Goal: Task Accomplishment & Management: Manage account settings

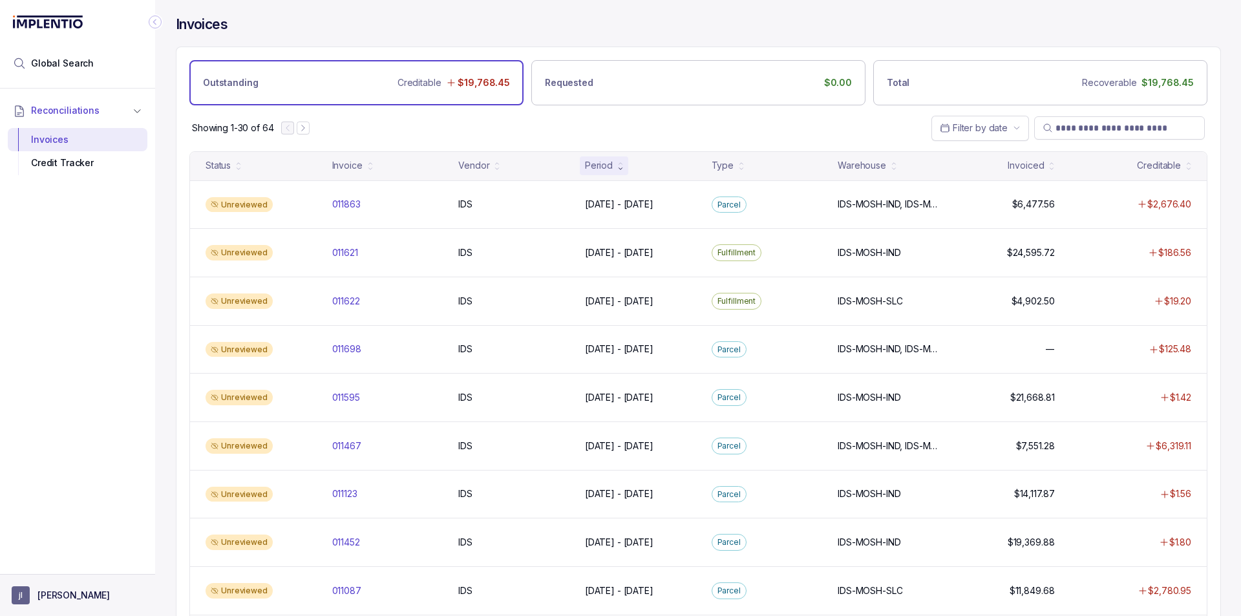
click at [50, 592] on p "[PERSON_NAME]" at bounding box center [73, 595] width 72 height 13
click at [54, 567] on p "Logout" at bounding box center [85, 567] width 107 height 13
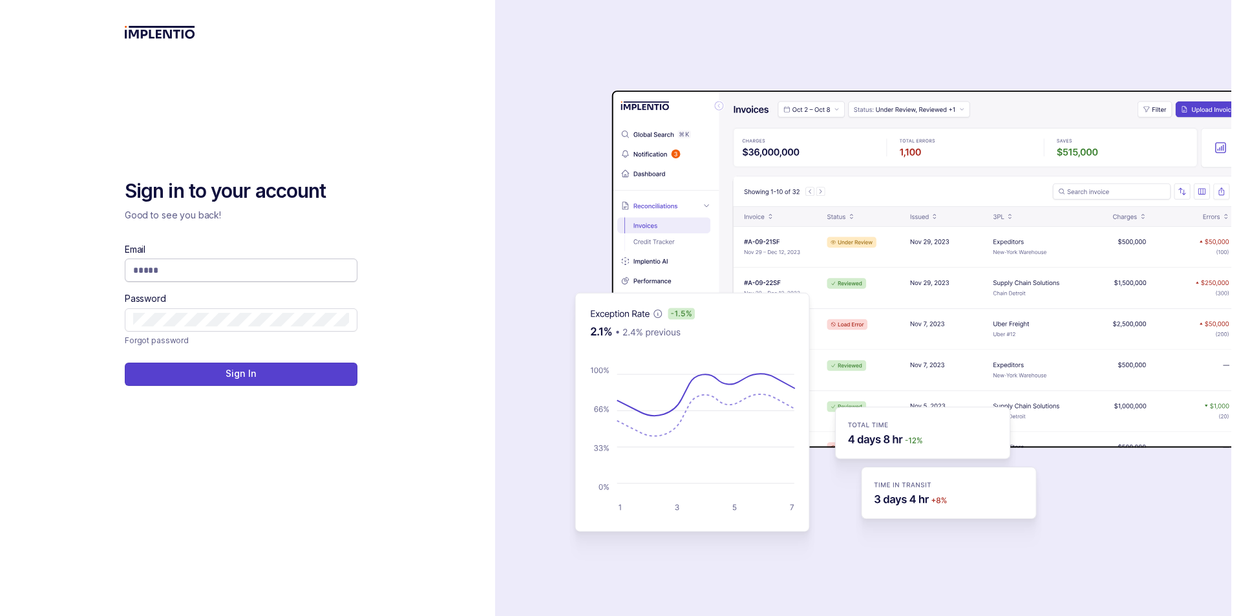
click at [214, 274] on input "Email" at bounding box center [241, 270] width 216 height 13
type input "**********"
